Goal: Information Seeking & Learning: Compare options

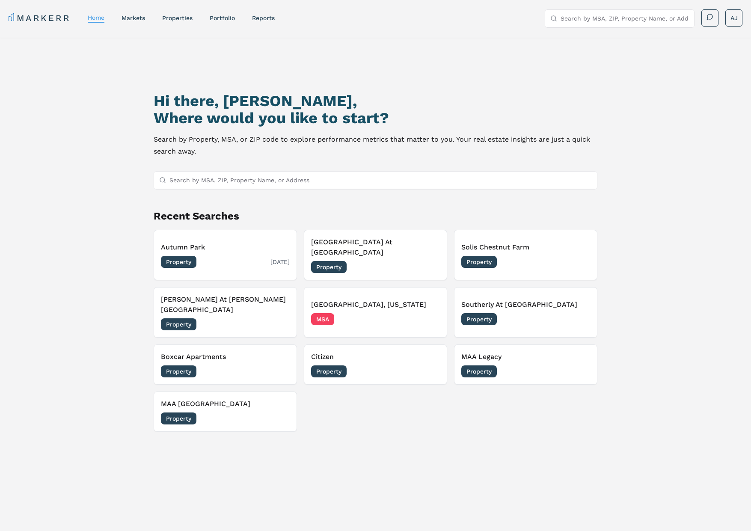
click at [232, 242] on h3 "Autumn Park" at bounding box center [225, 247] width 129 height 10
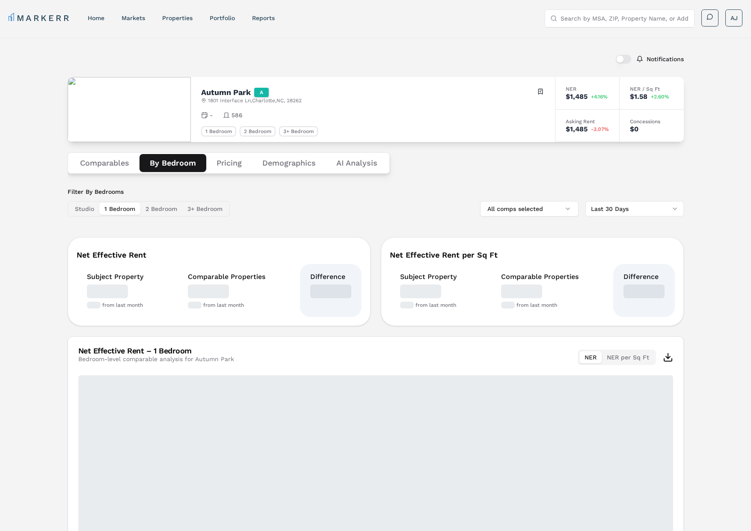
click at [177, 163] on button "By Bedroom" at bounding box center [172, 163] width 67 height 18
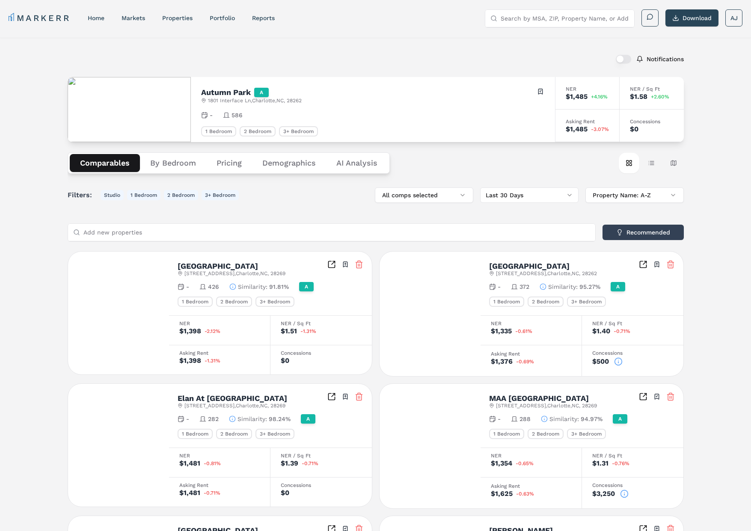
click at [104, 170] on button "Comparables" at bounding box center [105, 163] width 70 height 18
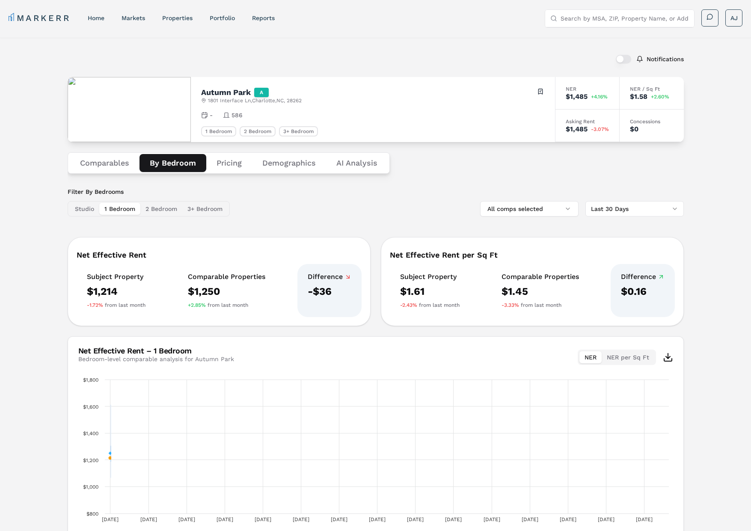
click at [154, 165] on button "By Bedroom" at bounding box center [172, 163] width 67 height 18
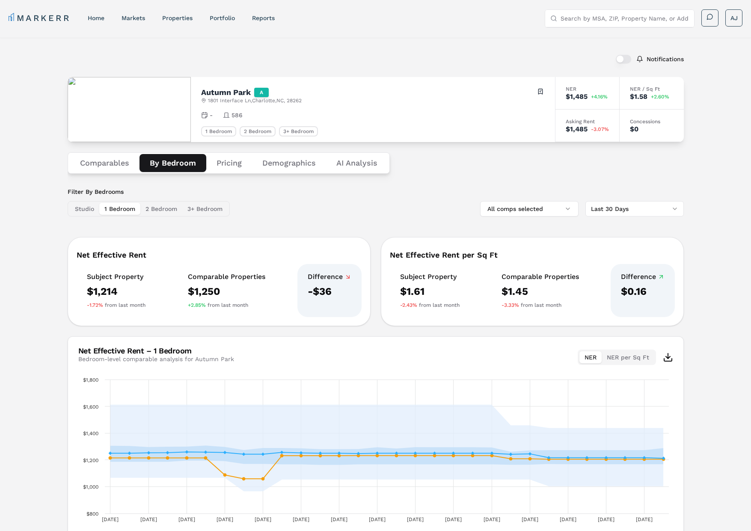
click at [212, 94] on h2 "Autumn Park" at bounding box center [226, 93] width 50 height 8
drag, startPoint x: 212, startPoint y: 94, endPoint x: 259, endPoint y: 94, distance: 47.5
click at [212, 94] on h2 "Autumn Park" at bounding box center [226, 93] width 50 height 8
copy h2 "Autumn Park"
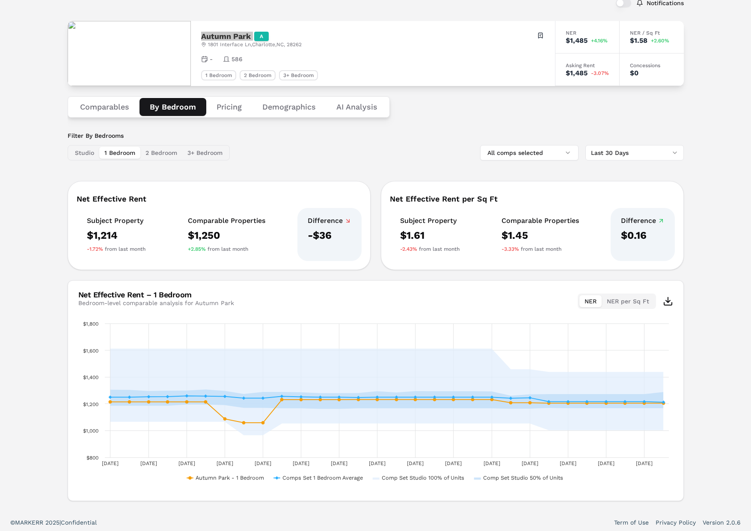
scroll to position [58, 0]
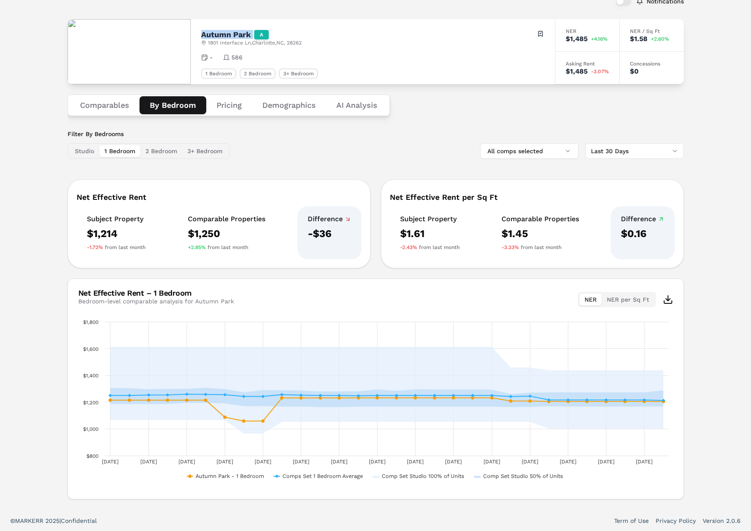
click at [117, 106] on button "Comparables" at bounding box center [105, 105] width 70 height 18
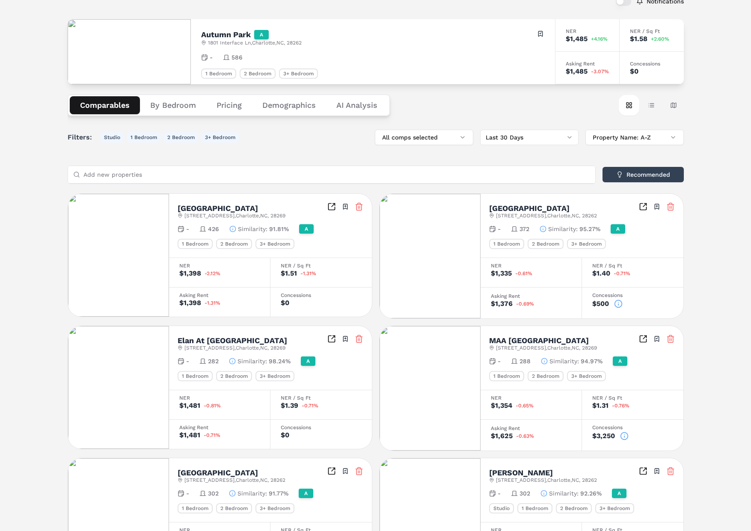
click at [186, 276] on div "$1,398" at bounding box center [190, 273] width 22 height 7
click at [602, 304] on div "$500" at bounding box center [600, 303] width 17 height 7
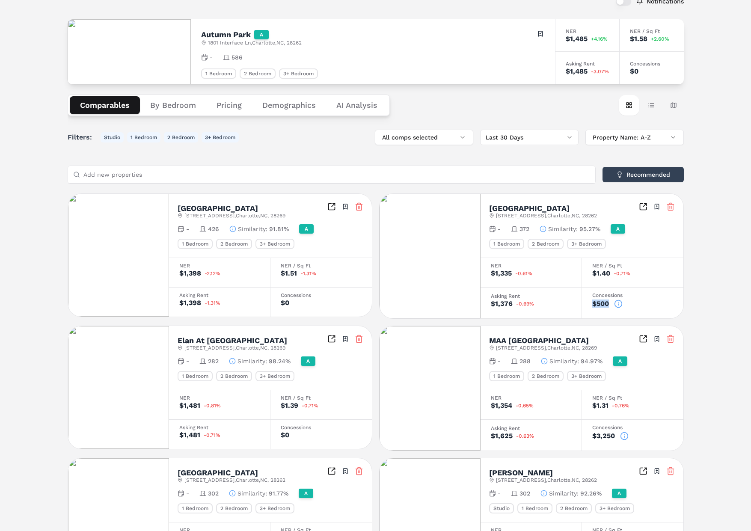
click at [602, 304] on div "$500" at bounding box center [600, 303] width 17 height 7
click at [265, 226] on span "Similarity :" at bounding box center [253, 229] width 30 height 9
click at [196, 302] on div "$1,398" at bounding box center [190, 302] width 22 height 7
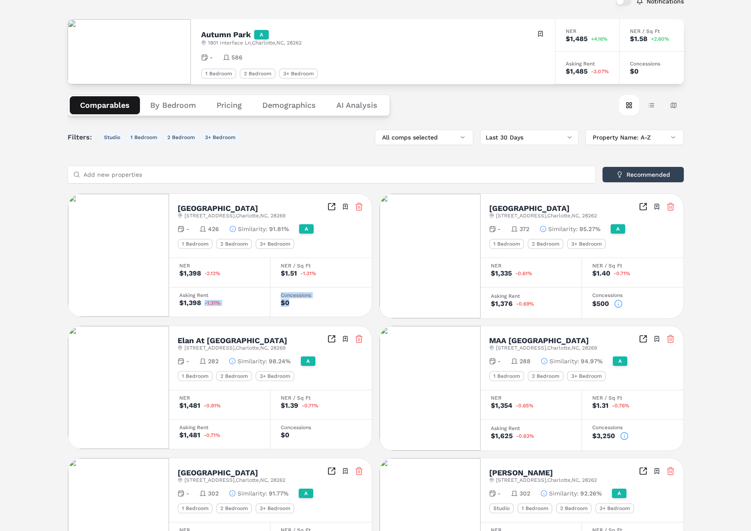
drag, startPoint x: 299, startPoint y: 304, endPoint x: 200, endPoint y: 300, distance: 99.3
click at [199, 300] on div "NER $1,398 -2.12% NER / Sq Ft $1.51 -1.31% Asking Rent $1,398 -1.31% Concession…" at bounding box center [270, 286] width 203 height 59
click at [212, 279] on div "NER $1,398 -2.12%" at bounding box center [219, 272] width 101 height 30
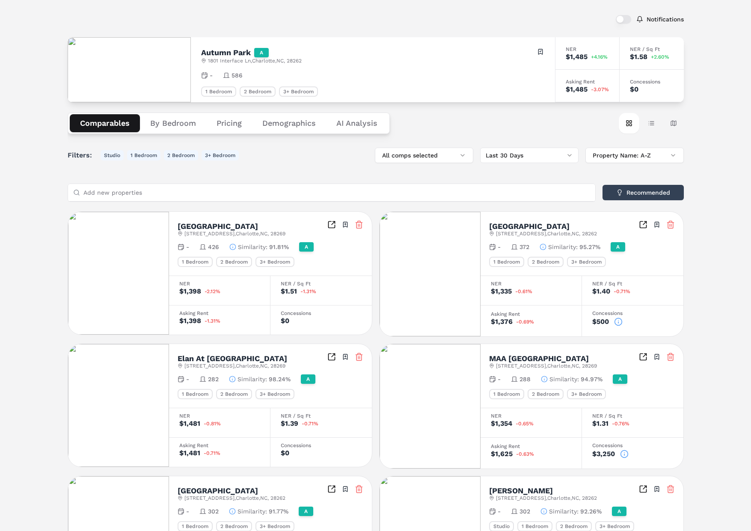
scroll to position [45, 0]
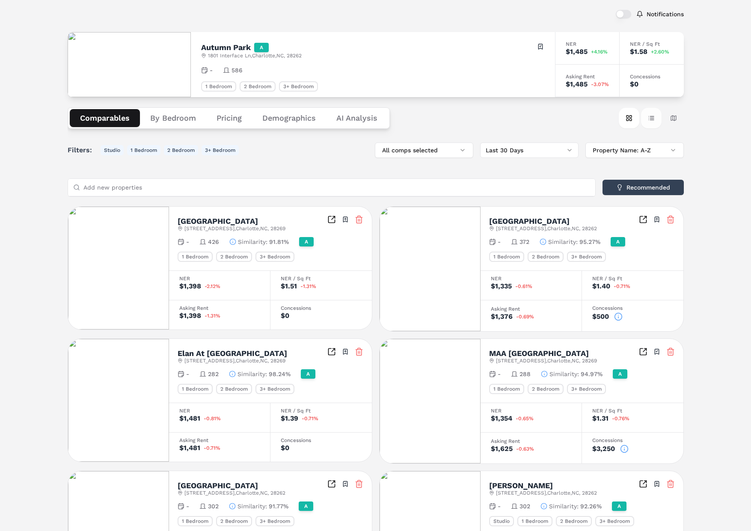
click at [654, 112] on button "Table view" at bounding box center [651, 118] width 21 height 21
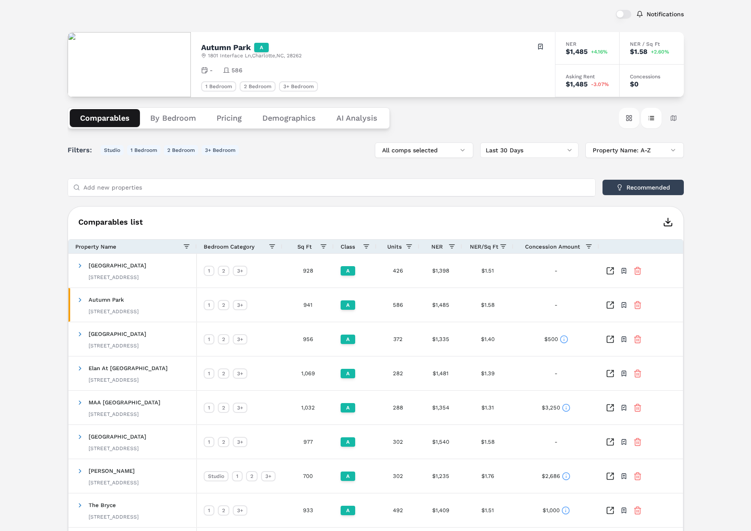
click at [619, 124] on button "Card view" at bounding box center [628, 118] width 21 height 21
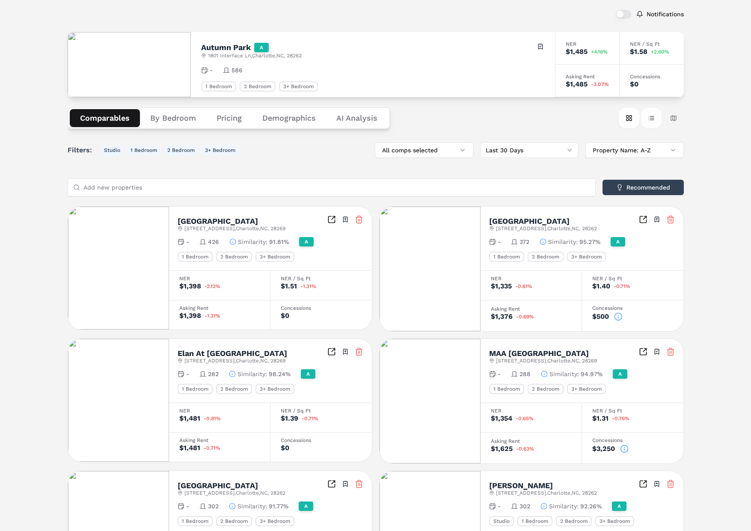
click at [648, 119] on button "Table view" at bounding box center [651, 118] width 21 height 21
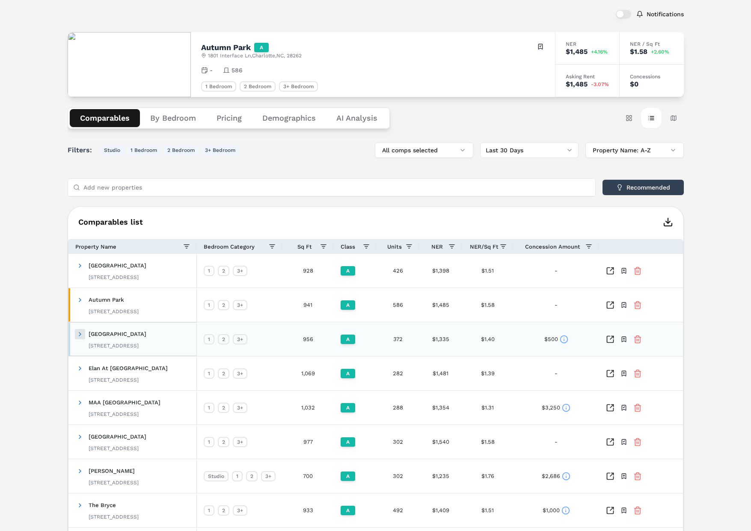
click at [80, 334] on span at bounding box center [80, 334] width 7 height 7
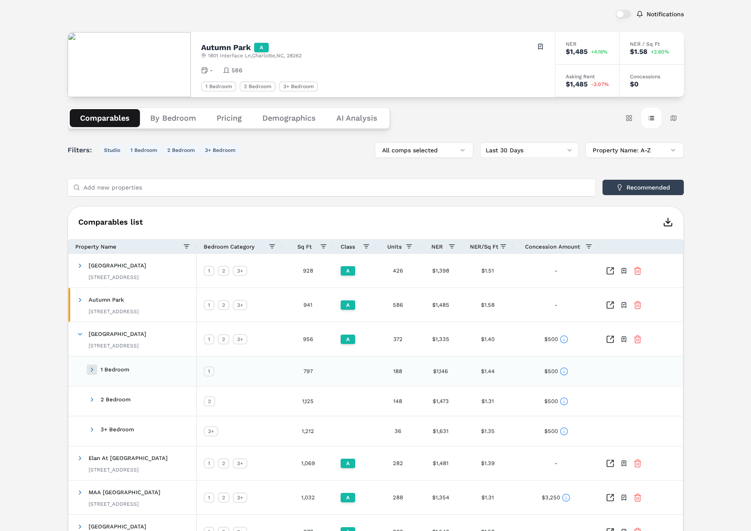
click at [90, 368] on span at bounding box center [92, 369] width 7 height 7
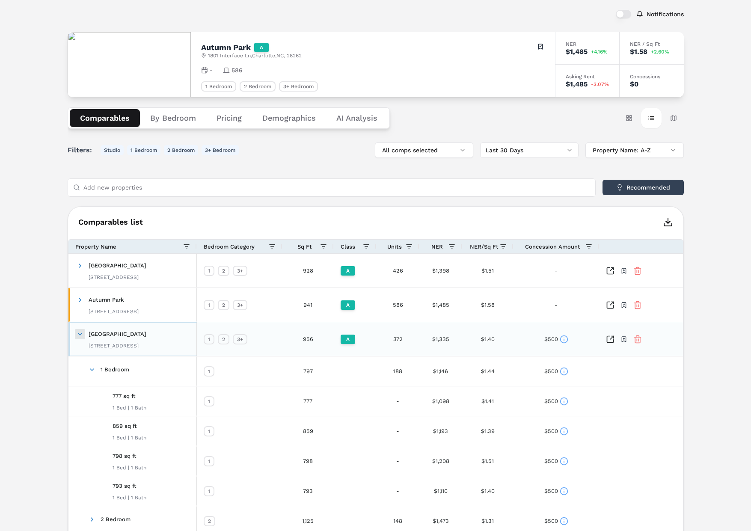
click at [80, 335] on span at bounding box center [80, 334] width 7 height 7
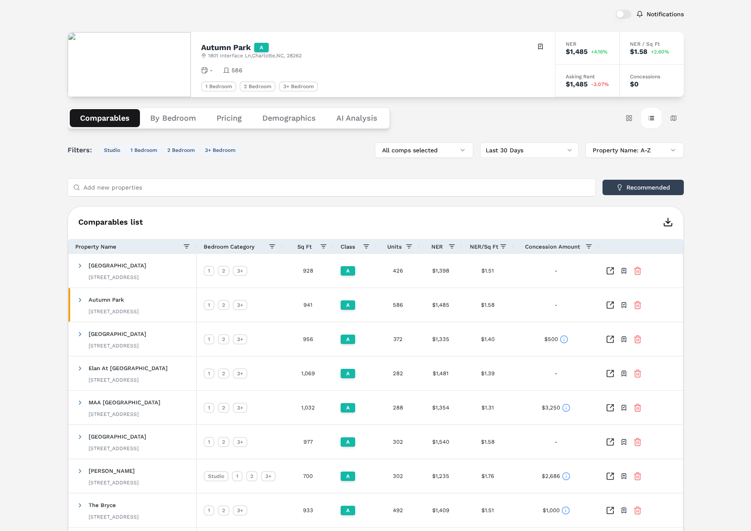
click at [38, 209] on div "Notifications Autumn Park A [STREET_ADDRESS] Toggle portfolio menu - 586 1 Bedr…" at bounding box center [375, 310] width 751 height 635
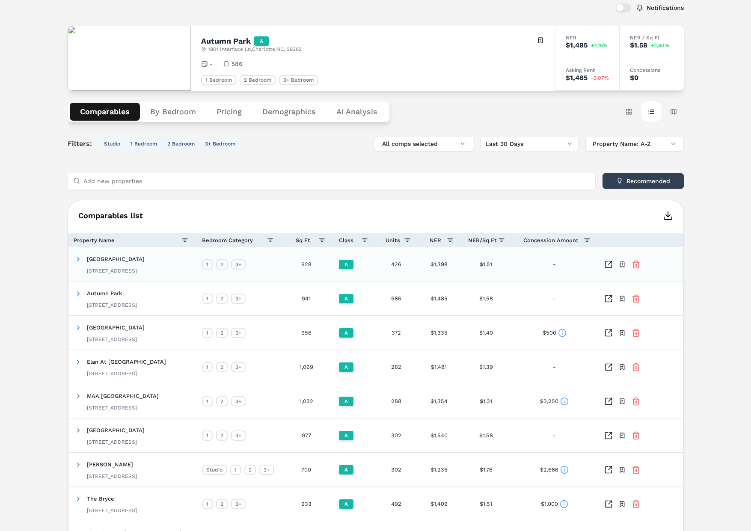
scroll to position [0, 0]
click at [622, 110] on button "Card view" at bounding box center [628, 111] width 21 height 21
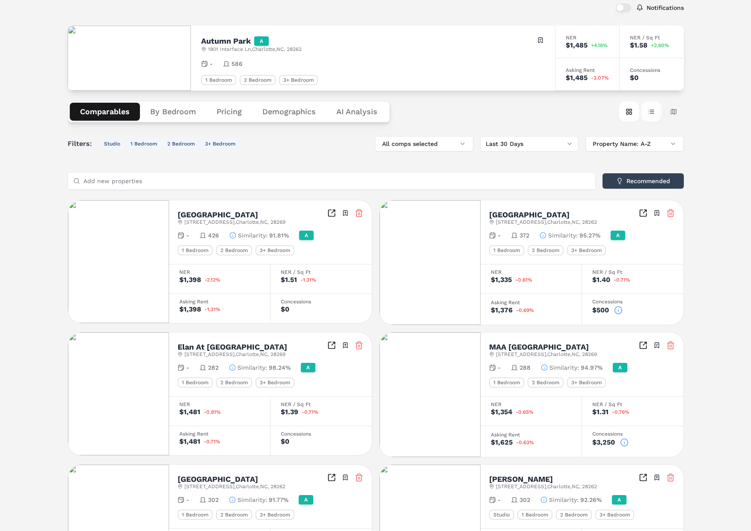
click at [652, 117] on button "Table view" at bounding box center [651, 111] width 21 height 21
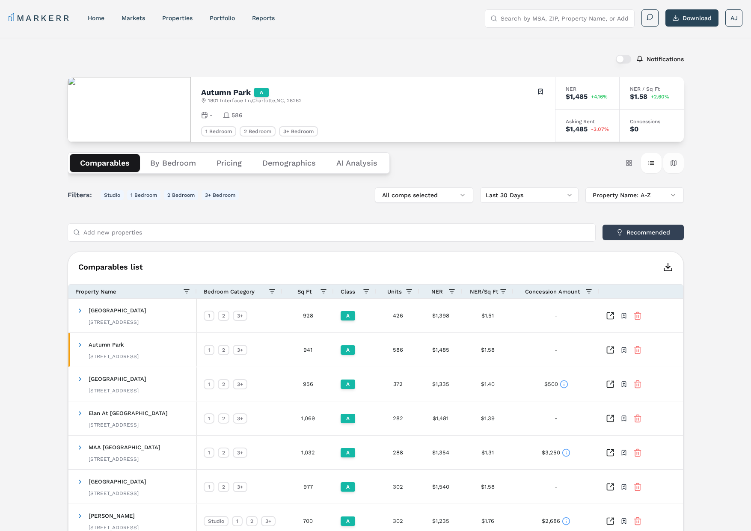
click at [680, 163] on button "Map view" at bounding box center [673, 163] width 21 height 21
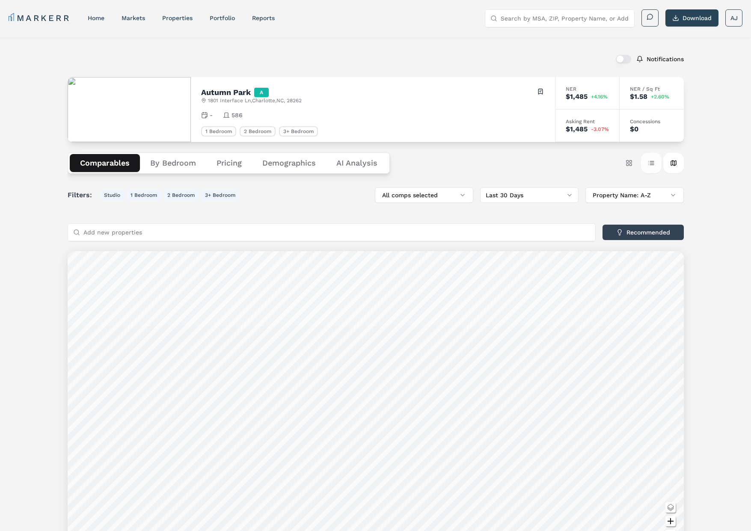
click at [648, 166] on button "Table view" at bounding box center [651, 163] width 21 height 21
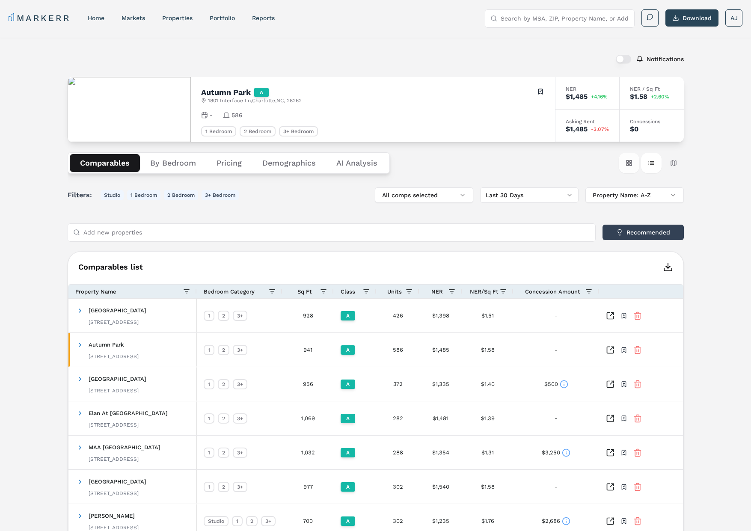
click at [628, 166] on button "Card view" at bounding box center [628, 163] width 21 height 21
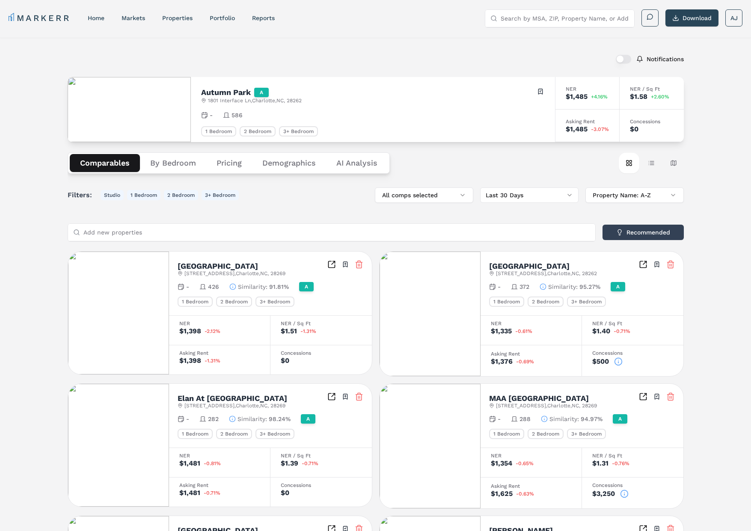
click at [45, 207] on div "Notifications Autumn Park A [STREET_ADDRESS] Toggle portfolio menu - 586 1 Bedr…" at bounding box center [375, 477] width 751 height 878
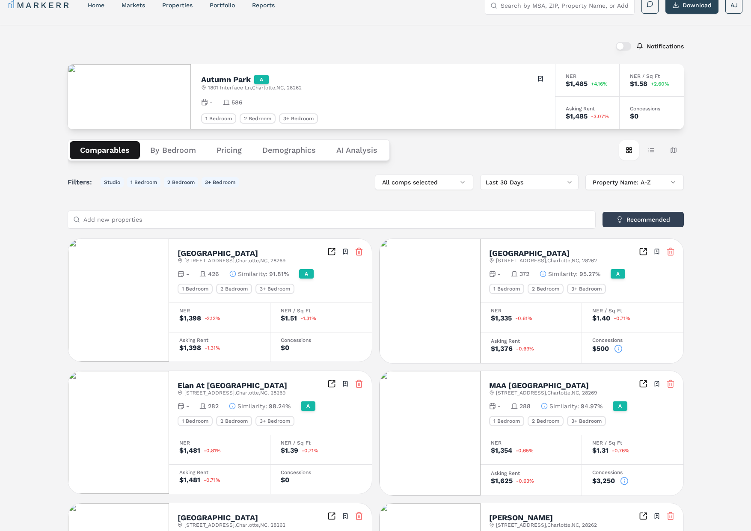
click at [616, 352] on circle at bounding box center [617, 348] width 7 height 7
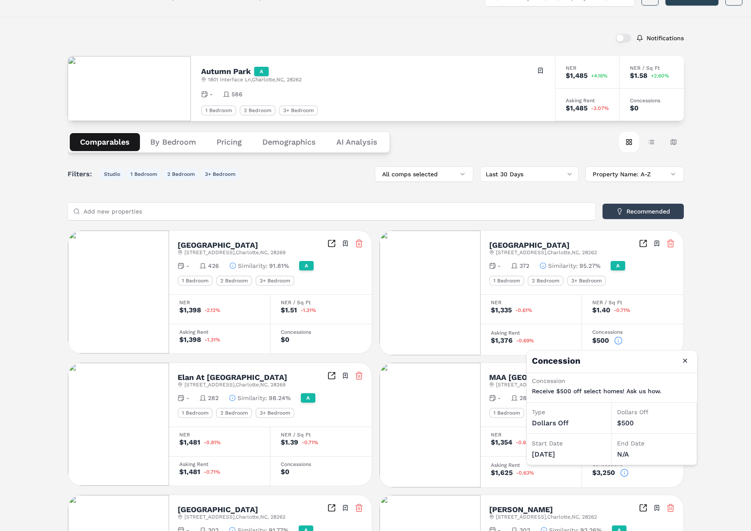
scroll to position [24, 0]
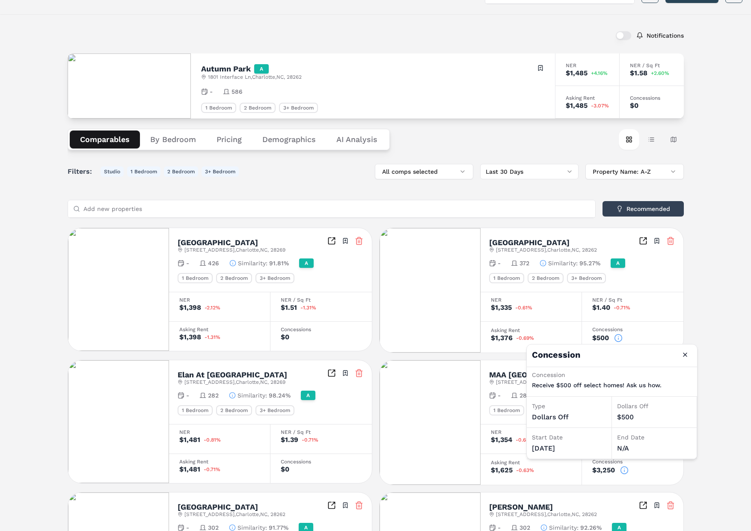
drag, startPoint x: 537, startPoint y: 438, endPoint x: 576, endPoint y: 453, distance: 41.5
click at [576, 453] on div "Start Date [DATE]" at bounding box center [569, 443] width 85 height 31
drag, startPoint x: 568, startPoint y: 450, endPoint x: 544, endPoint y: 438, distance: 26.6
click at [544, 438] on div "Start Date [DATE]" at bounding box center [569, 444] width 85 height 31
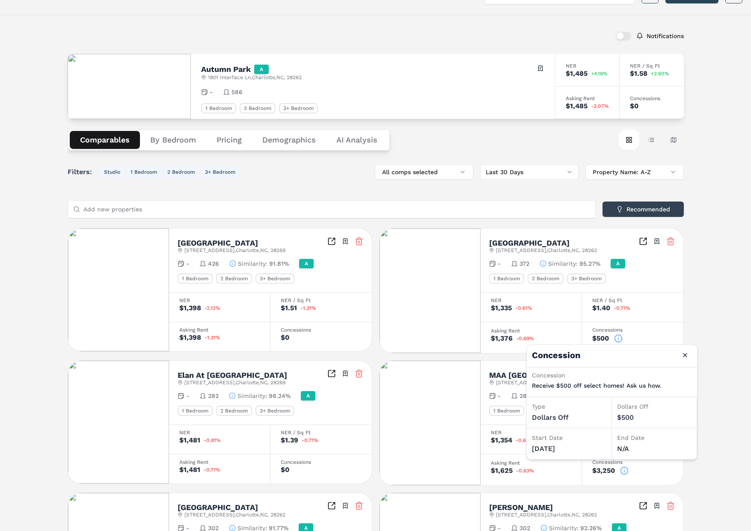
click at [544, 438] on div "Start Date" at bounding box center [569, 437] width 74 height 9
click at [544, 438] on div "Start Date" at bounding box center [569, 436] width 74 height 9
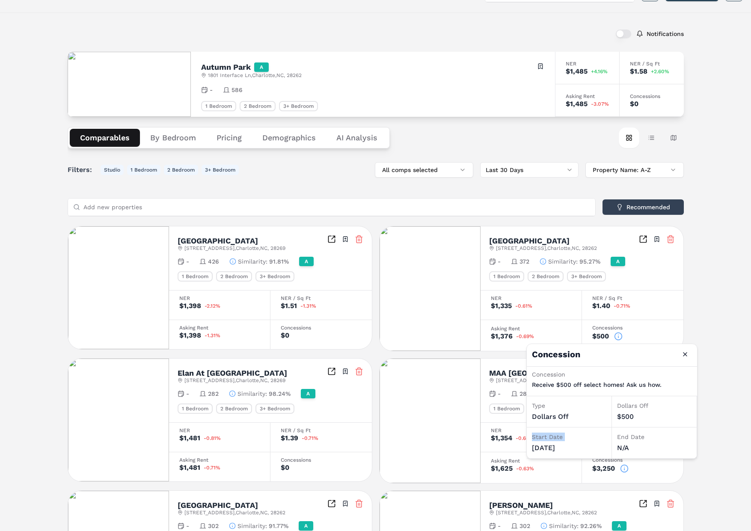
drag, startPoint x: 544, startPoint y: 438, endPoint x: 550, endPoint y: 438, distance: 5.6
click at [545, 438] on div "Start Date" at bounding box center [569, 436] width 74 height 9
click at [687, 355] on button "Close" at bounding box center [685, 353] width 14 height 14
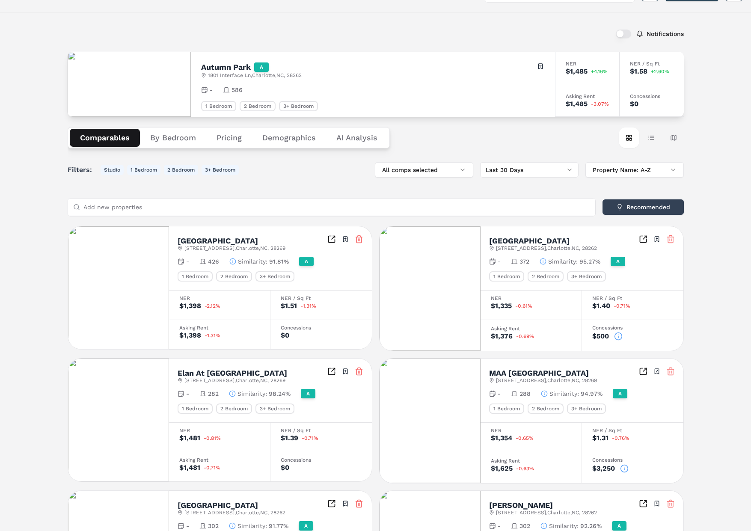
scroll to position [33, 0]
